Goal: Information Seeking & Learning: Learn about a topic

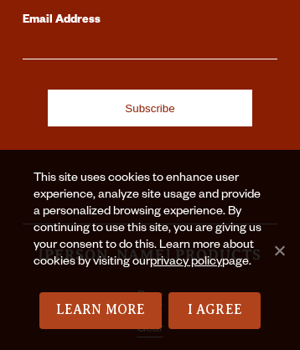
scroll to position [7021, 0]
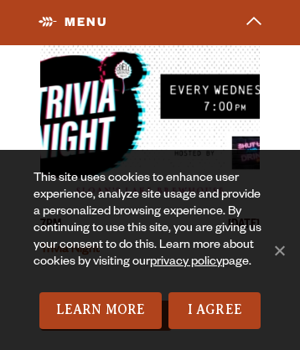
click at [70, 244] on link "Trivia Night" at bounding box center [69, 250] width 59 height 13
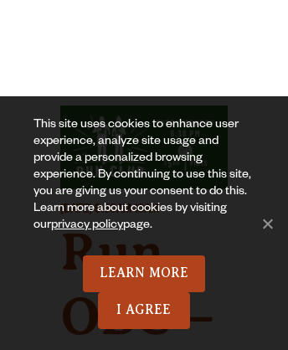
scroll to position [2359, 0]
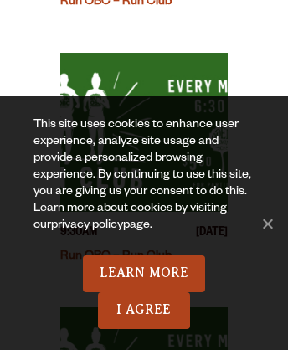
scroll to position [2031, 0]
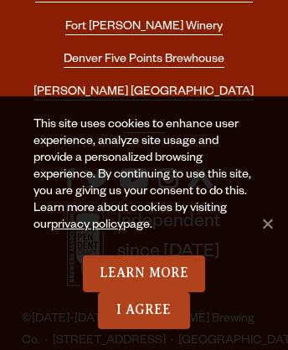
scroll to position [10, 0]
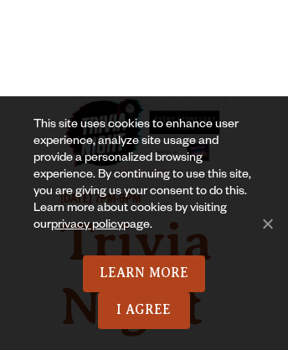
click at [38, 21] on link "Odell Home" at bounding box center [38, 21] width 42 height 42
